Goal: Check status: Check status

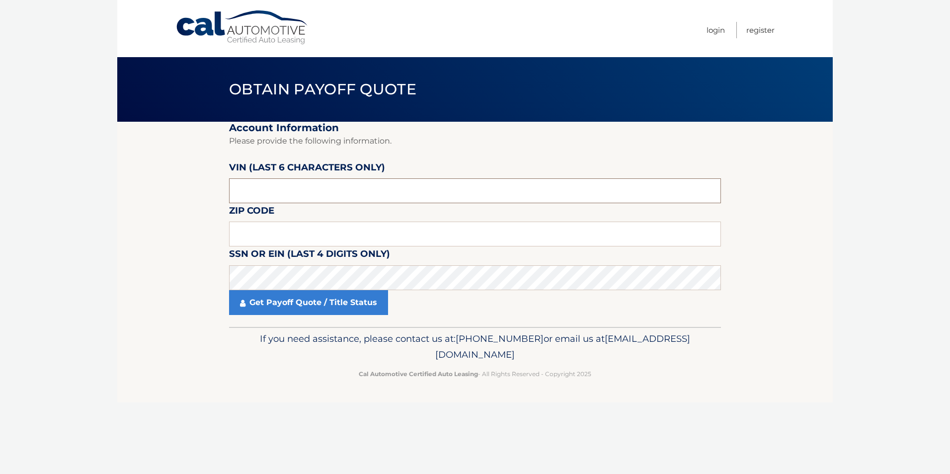
click at [337, 189] on input "text" at bounding box center [475, 190] width 492 height 25
type input "685429"
click at [254, 229] on input "text" at bounding box center [475, 234] width 492 height 25
type input "34103"
drag, startPoint x: 113, startPoint y: 278, endPoint x: 124, endPoint y: 287, distance: 14.1
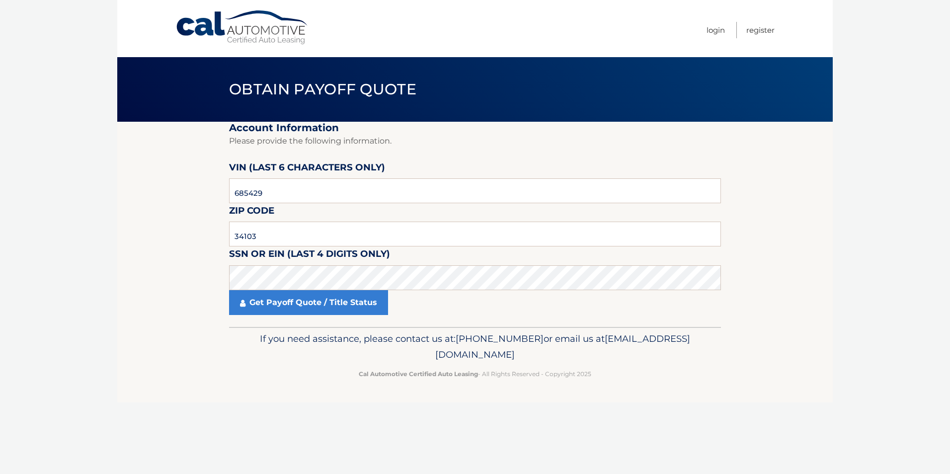
click at [114, 279] on body "Cal Automotive Menu Login Register Obtain Payoff Quote" at bounding box center [475, 237] width 950 height 474
click at [278, 303] on link "Get Payoff Quote / Title Status" at bounding box center [308, 302] width 159 height 25
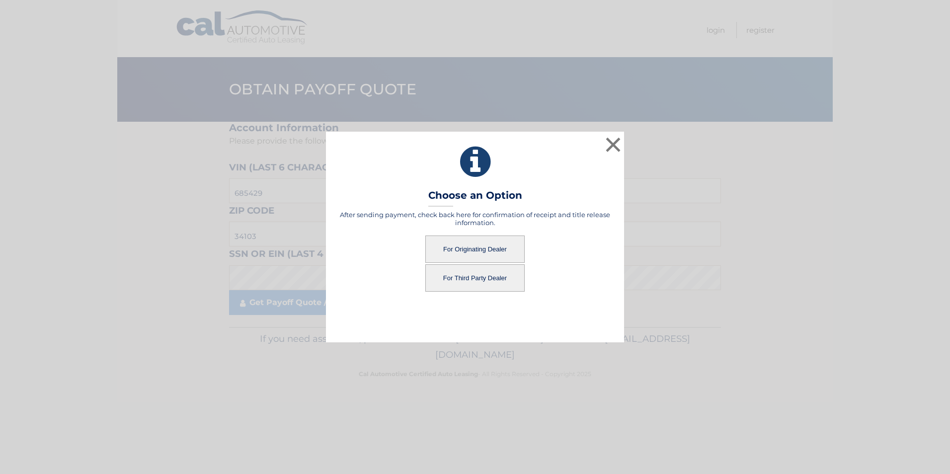
click at [480, 248] on button "For Originating Dealer" at bounding box center [474, 248] width 99 height 27
click at [497, 252] on button "For Originating Dealer" at bounding box center [474, 248] width 99 height 27
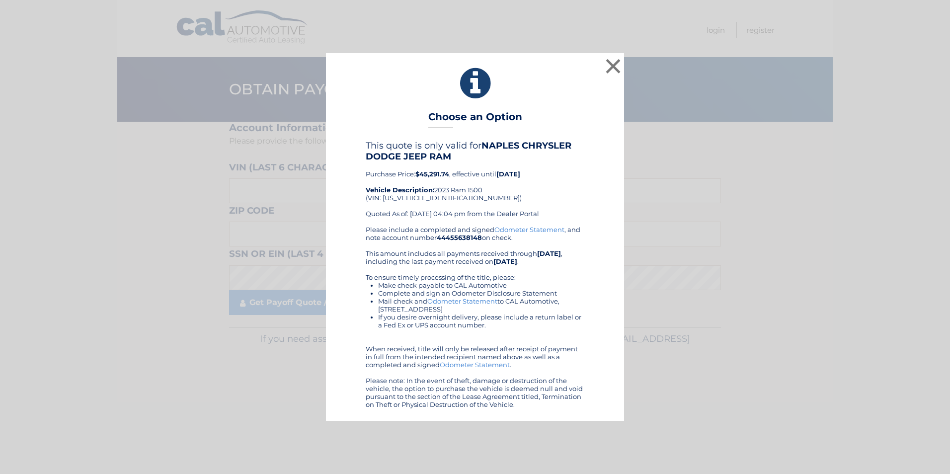
drag, startPoint x: 366, startPoint y: 144, endPoint x: 537, endPoint y: 416, distance: 321.7
click at [537, 416] on div "× Choose an Option This quote is only valid for NAPLES CHRYSLER DODGE JEEP RAM …" at bounding box center [475, 237] width 298 height 368
drag, startPoint x: 537, startPoint y: 416, endPoint x: 535, endPoint y: 396, distance: 20.0
click at [581, 192] on div "This quote is only valid for NAPLES CHRYSLER DODGE JEEP RAM Purchase Price: $45…" at bounding box center [475, 182] width 219 height 85
click at [610, 64] on button "×" at bounding box center [613, 66] width 20 height 20
